Goal: Task Accomplishment & Management: Manage account settings

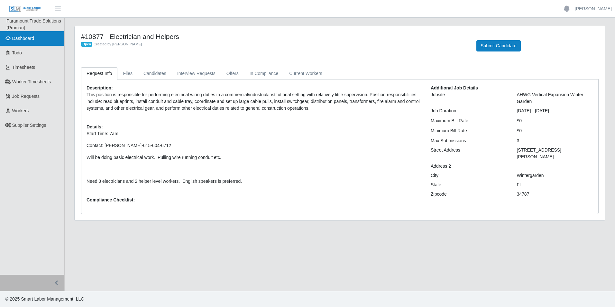
click at [45, 37] on link "Dashboard" at bounding box center [32, 38] width 64 height 14
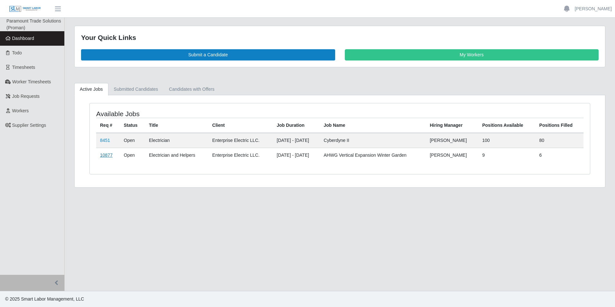
click at [110, 157] on link "10877" at bounding box center [106, 155] width 13 height 5
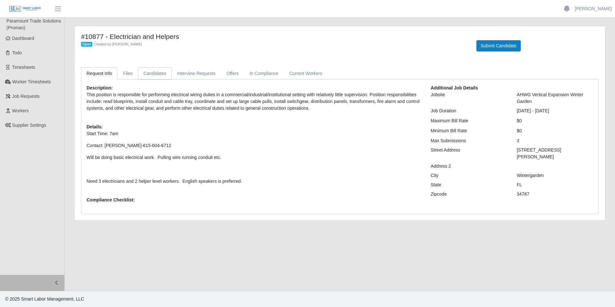
click at [149, 73] on link "Candidates" at bounding box center [155, 73] width 34 height 13
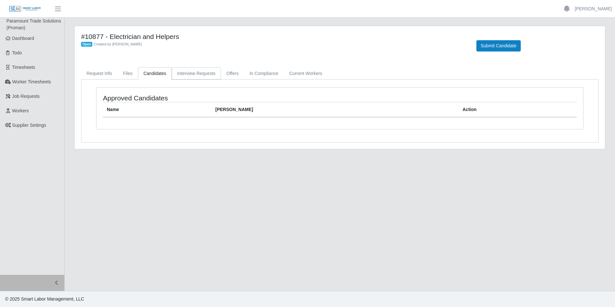
click at [190, 71] on link "Interview Requests" at bounding box center [196, 73] width 49 height 13
click at [229, 74] on link "Offers" at bounding box center [232, 73] width 23 height 13
click at [264, 76] on link "In Compliance" at bounding box center [264, 73] width 40 height 13
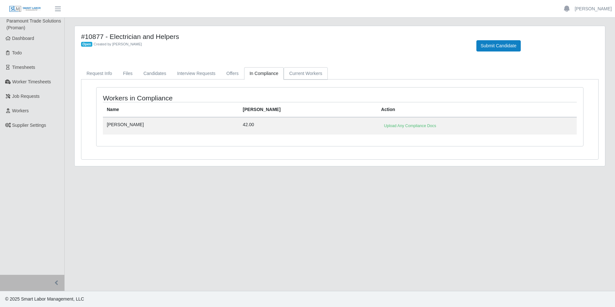
click at [308, 73] on link "Current Workers" at bounding box center [306, 73] width 44 height 13
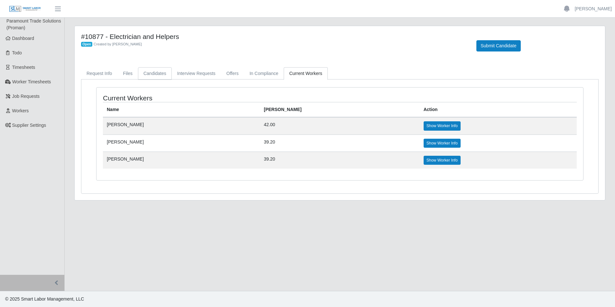
click at [156, 78] on link "Candidates" at bounding box center [155, 73] width 34 height 13
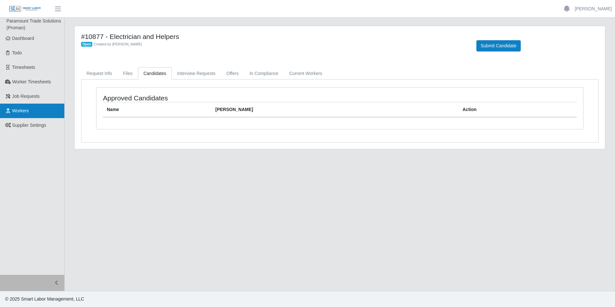
click at [24, 111] on span "Workers" at bounding box center [20, 110] width 17 height 5
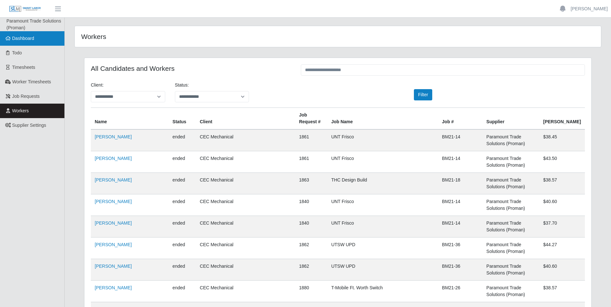
click at [20, 39] on span "Dashboard" at bounding box center [23, 38] width 22 height 5
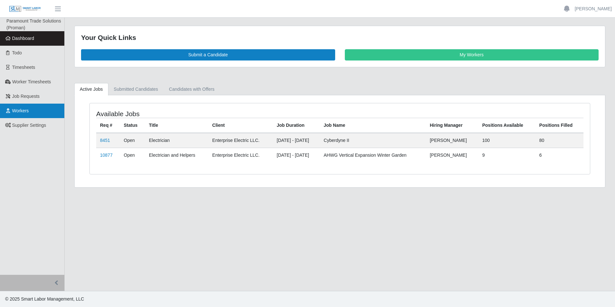
click at [20, 107] on link "Workers" at bounding box center [32, 111] width 64 height 14
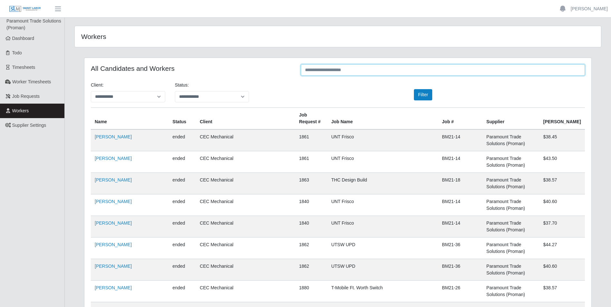
click at [319, 72] on input "text" at bounding box center [443, 69] width 284 height 11
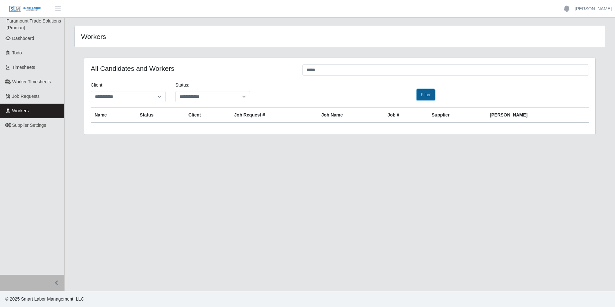
click at [425, 92] on button "Filter" at bounding box center [426, 94] width 18 height 11
click at [424, 94] on button "Filter" at bounding box center [426, 94] width 18 height 11
click at [336, 70] on input "*****" at bounding box center [446, 69] width 287 height 11
type input "*"
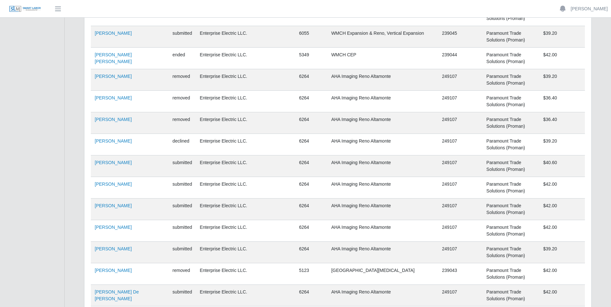
scroll to position [6642, 0]
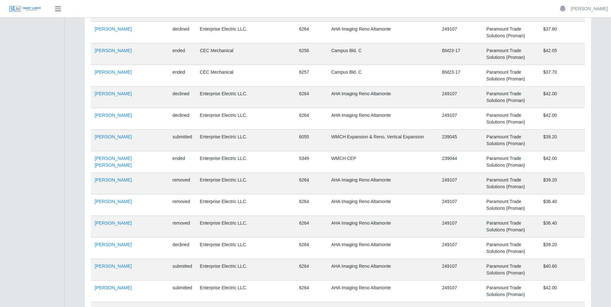
click at [61, 7] on span "button" at bounding box center [58, 8] width 8 height 7
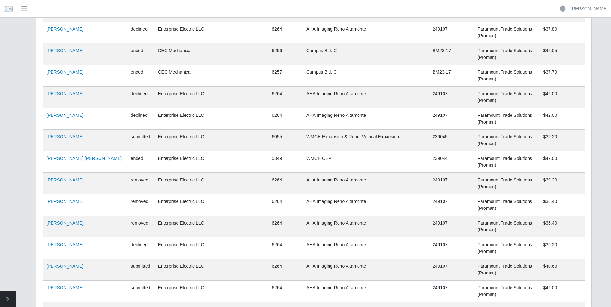
click at [27, 12] on span "button" at bounding box center [24, 8] width 8 height 7
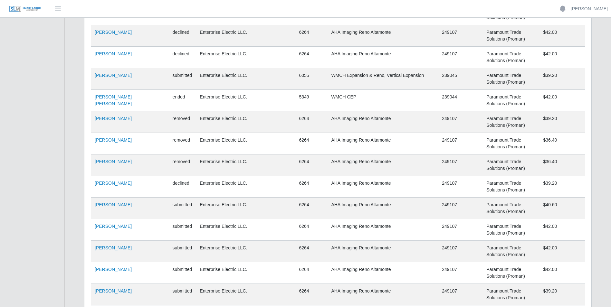
scroll to position [6706, 0]
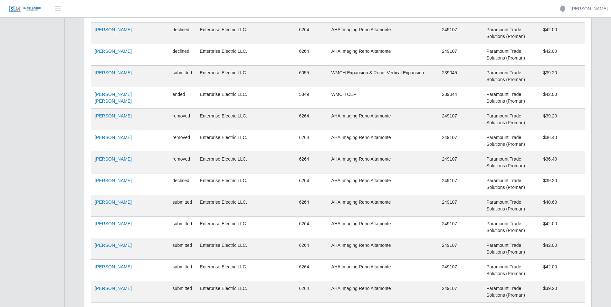
click at [36, 11] on img at bounding box center [25, 8] width 32 height 7
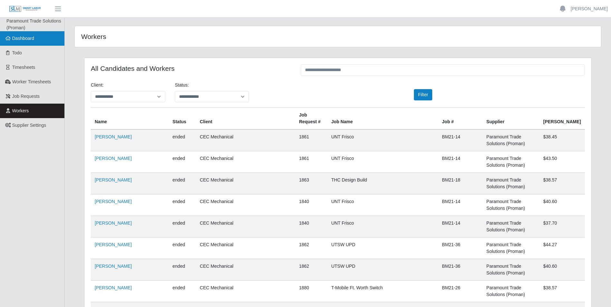
click at [44, 37] on link "Dashboard" at bounding box center [32, 38] width 64 height 14
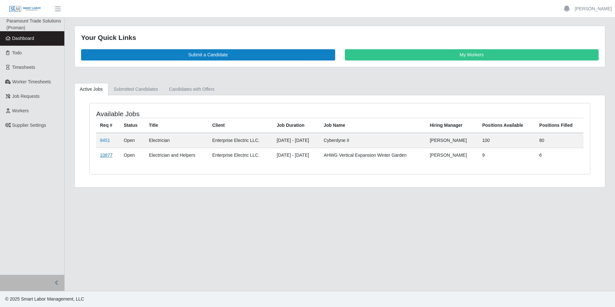
click at [106, 154] on link "10877" at bounding box center [106, 155] width 13 height 5
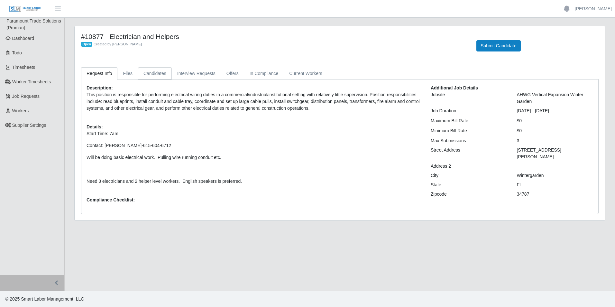
click at [153, 74] on link "Candidates" at bounding box center [155, 73] width 34 height 13
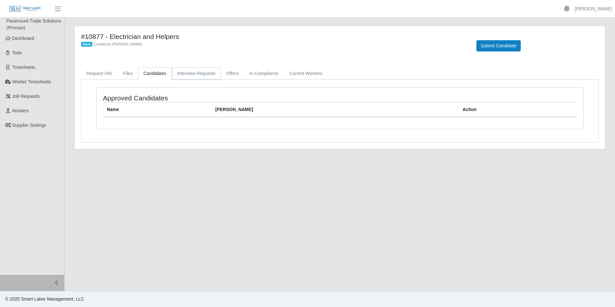
click at [205, 72] on link "Interview Requests" at bounding box center [196, 73] width 49 height 13
click at [252, 76] on link "In Compliance" at bounding box center [264, 73] width 40 height 13
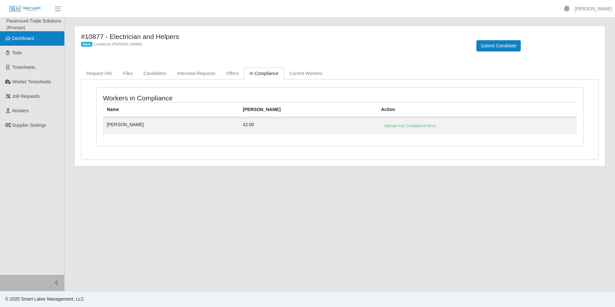
click at [30, 36] on span "Dashboard" at bounding box center [23, 38] width 22 height 5
